Goal: Navigation & Orientation: Go to known website

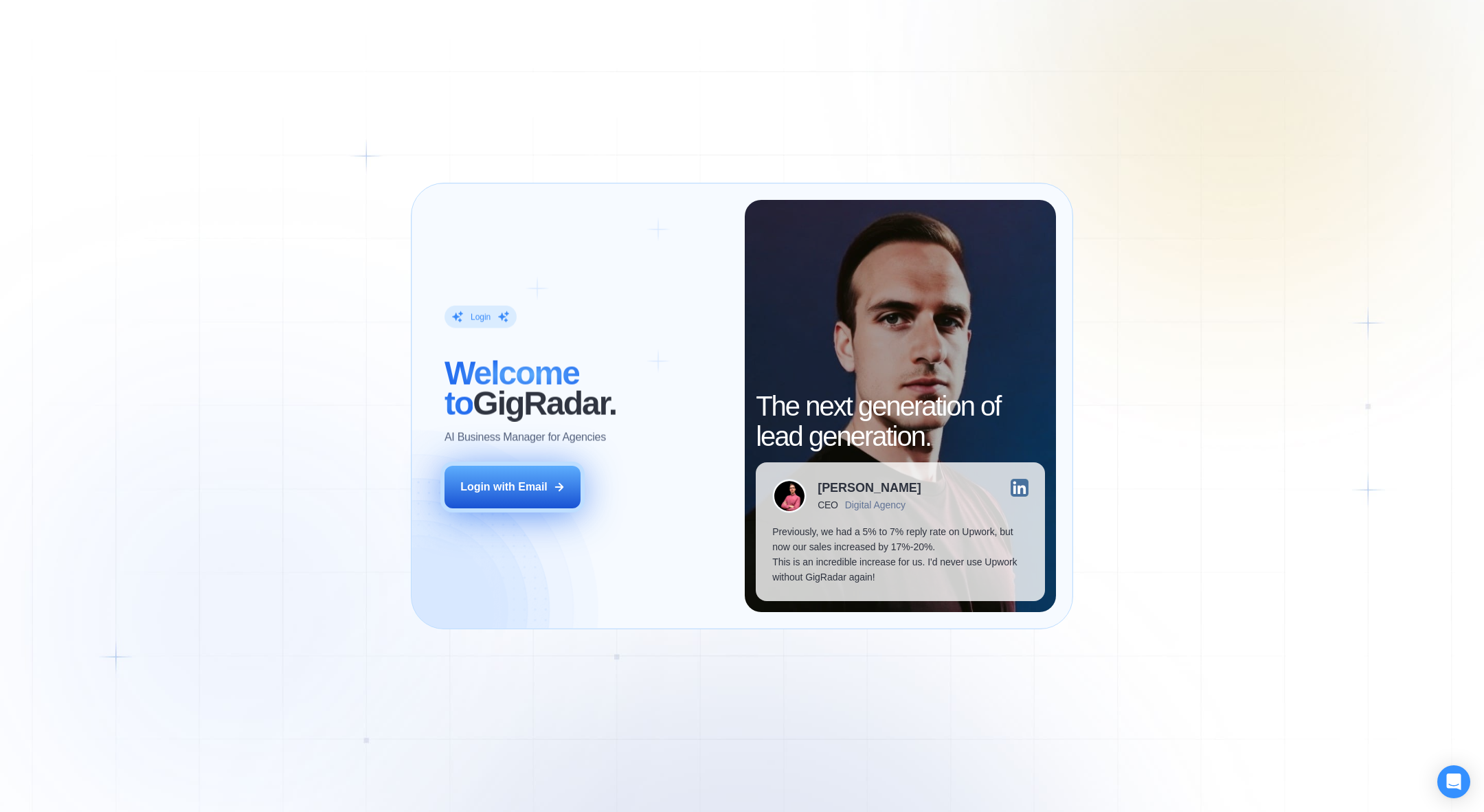
click at [475, 485] on div "Login with Email" at bounding box center [504, 487] width 87 height 15
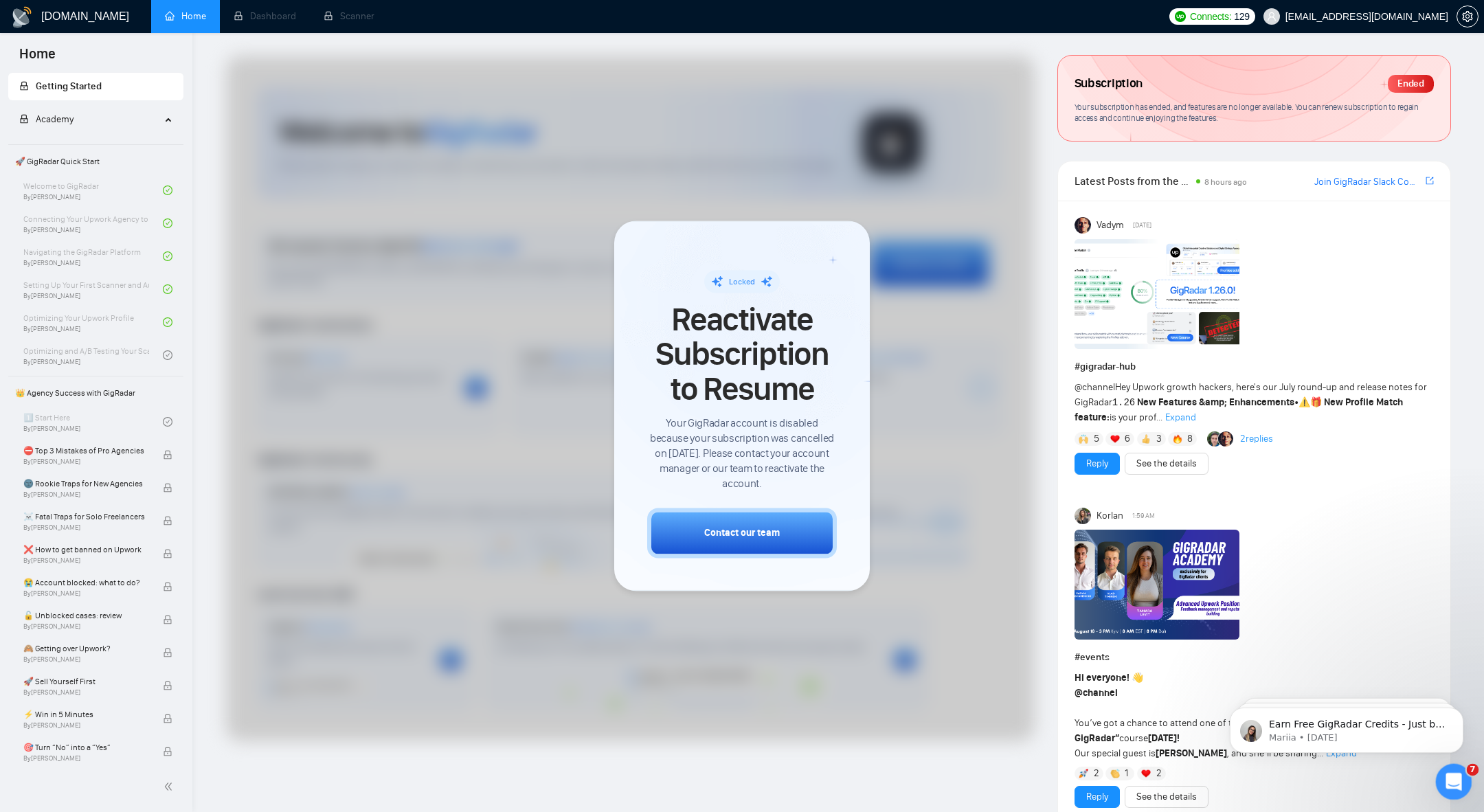
click at [1436, 780] on div "Open Intercom Messenger" at bounding box center [1451, 779] width 45 height 45
